Goal: Transaction & Acquisition: Purchase product/service

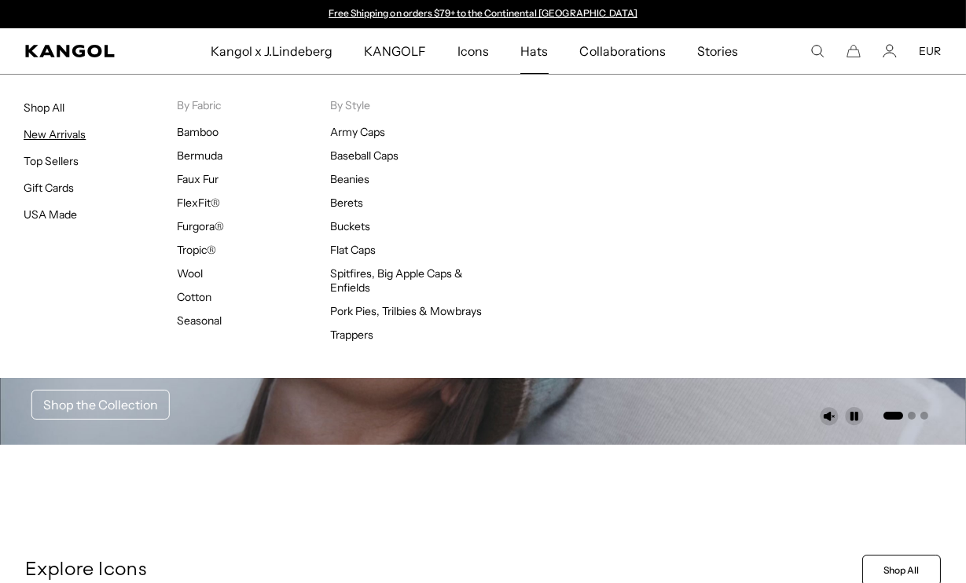
click at [42, 108] on link "Shop All" at bounding box center [44, 108] width 41 height 14
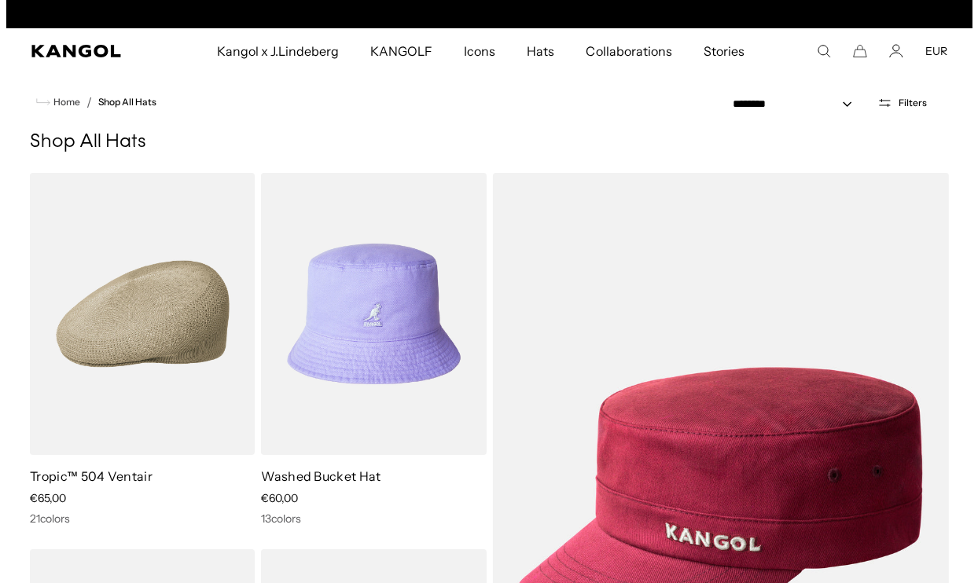
scroll to position [0, 323]
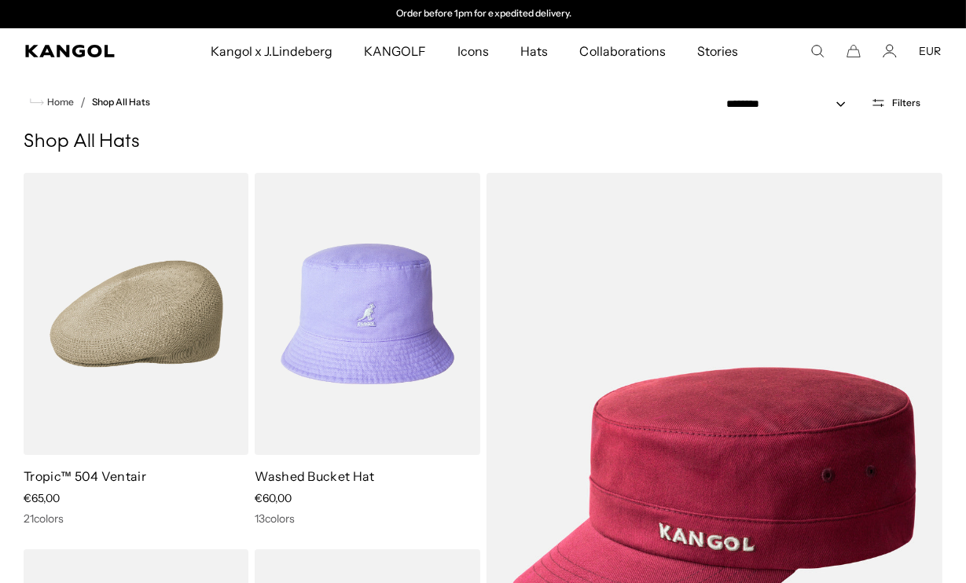
click at [883, 101] on icon "Open filters" at bounding box center [878, 103] width 15 height 14
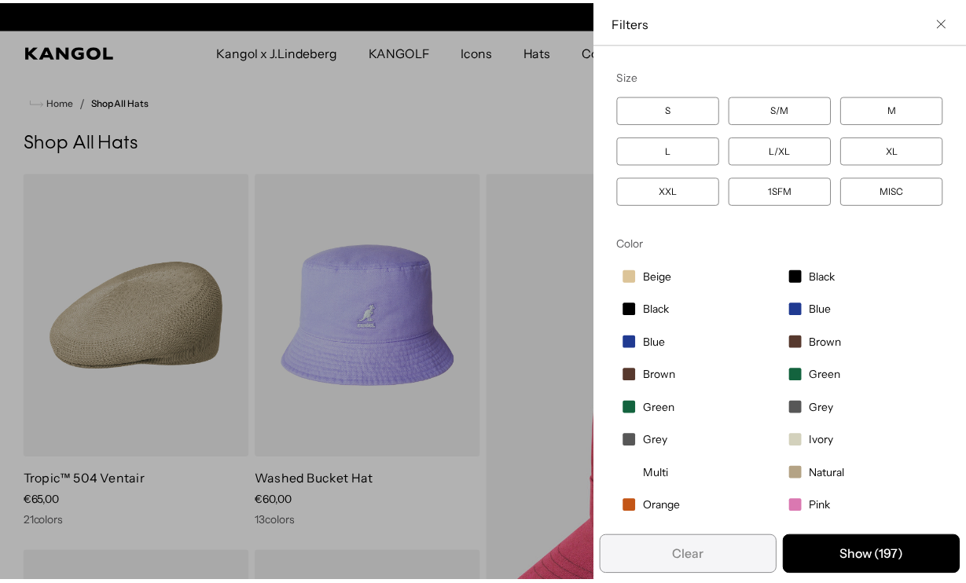
scroll to position [0, 0]
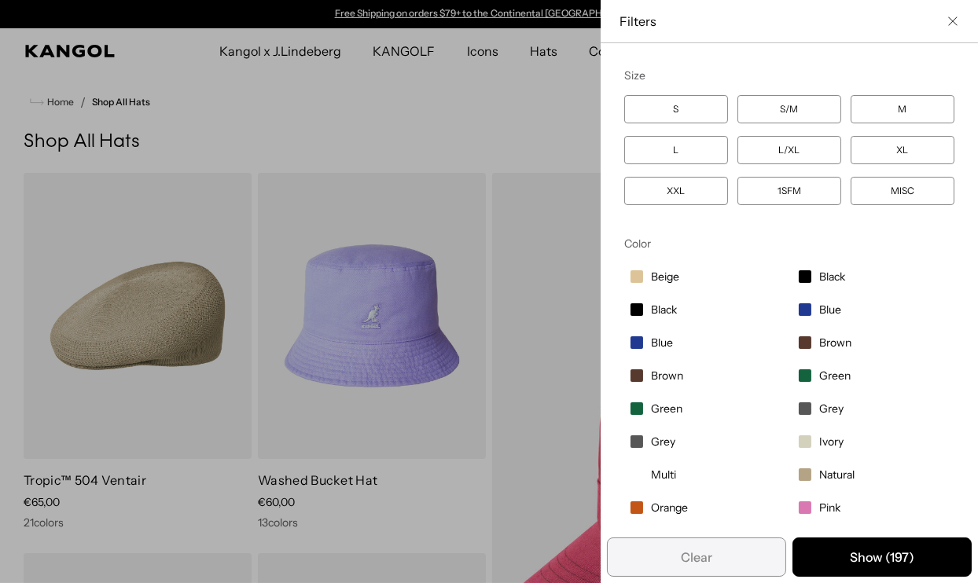
click at [948, 22] on icon "Close filter list" at bounding box center [952, 21] width 9 height 9
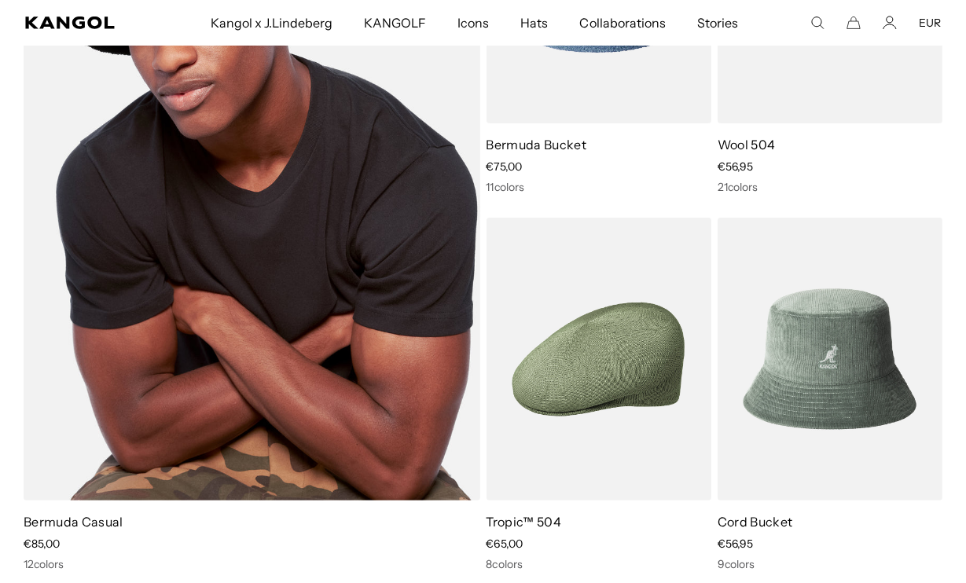
click at [357, 264] on img at bounding box center [252, 171] width 457 height 660
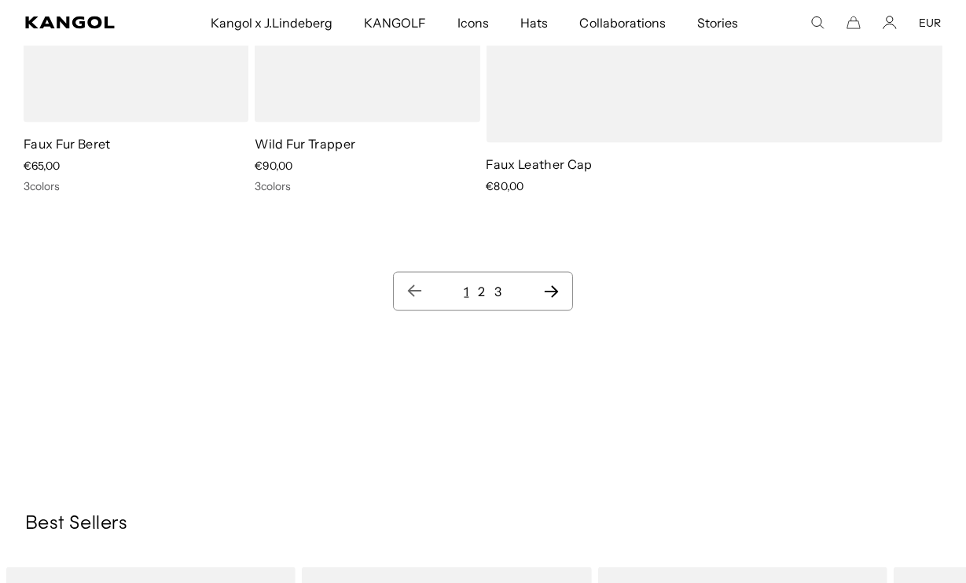
click at [482, 293] on link "2" at bounding box center [481, 292] width 7 height 16
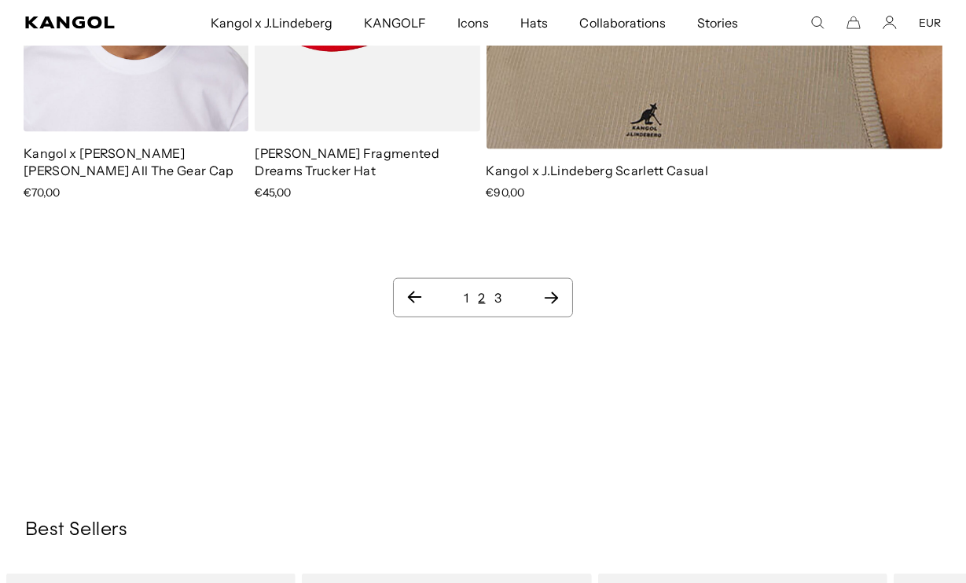
click at [500, 290] on link "3" at bounding box center [498, 298] width 7 height 16
